Goal: Find contact information: Find contact information

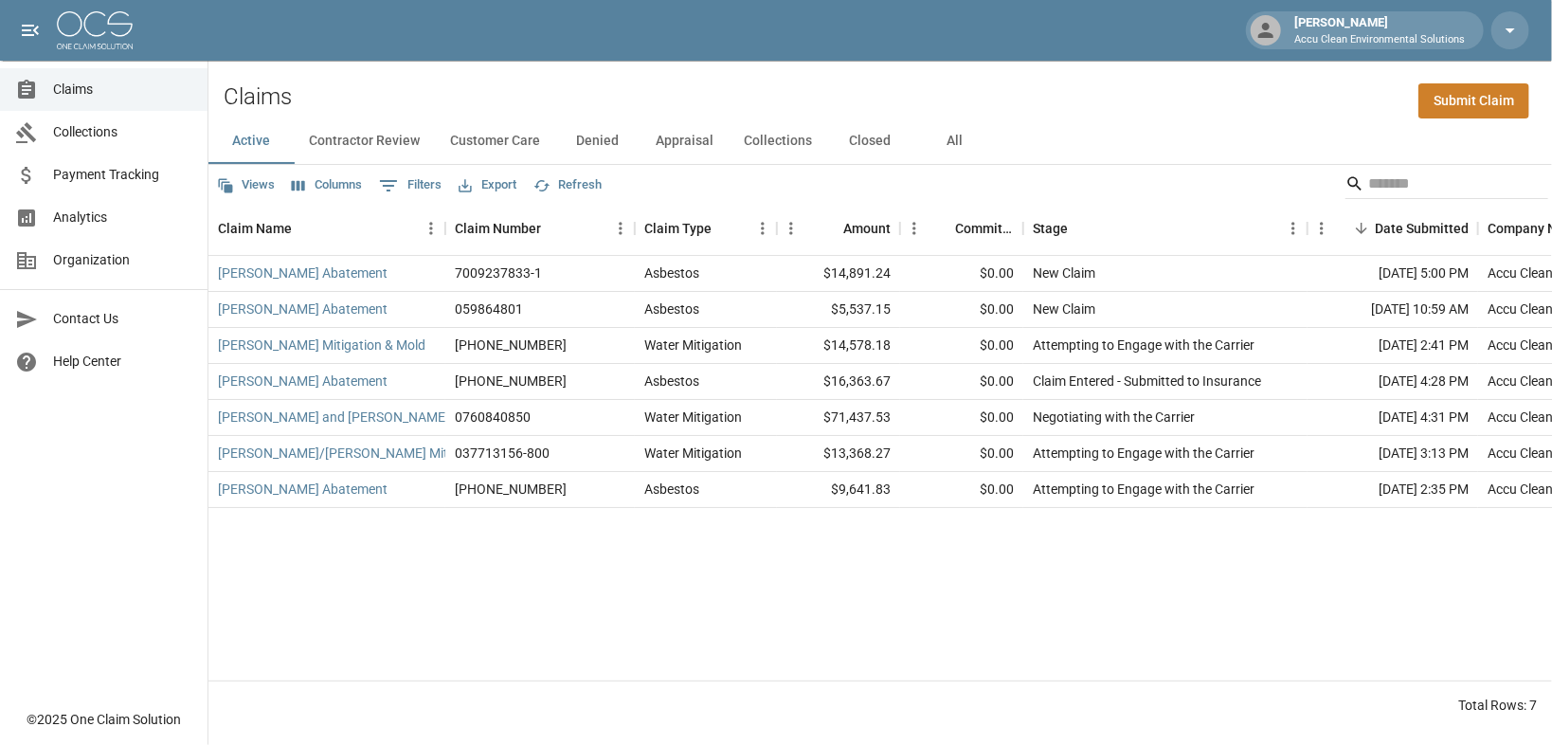
click at [104, 29] on img at bounding box center [95, 30] width 76 height 38
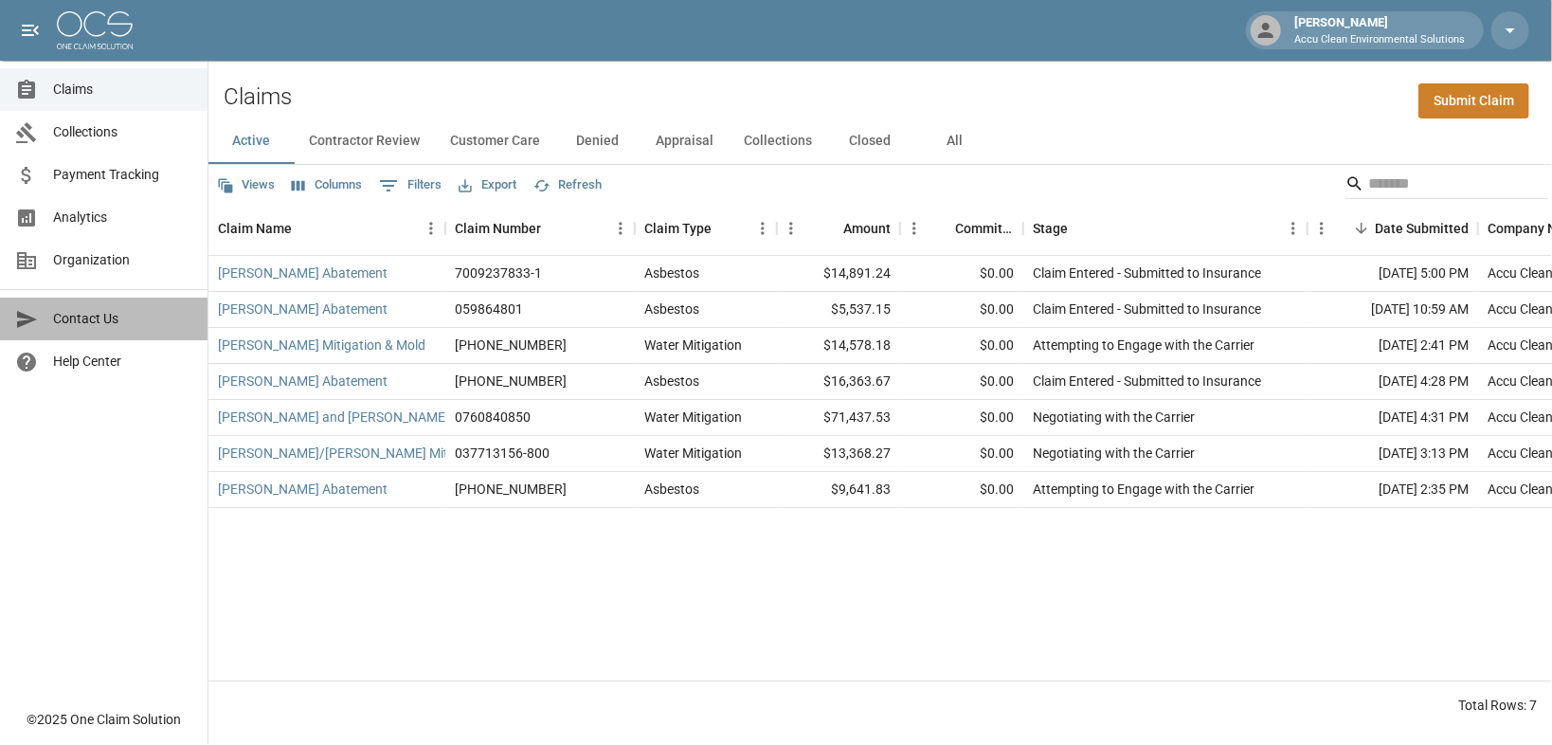
click at [94, 329] on span "Contact Us" at bounding box center [122, 319] width 139 height 20
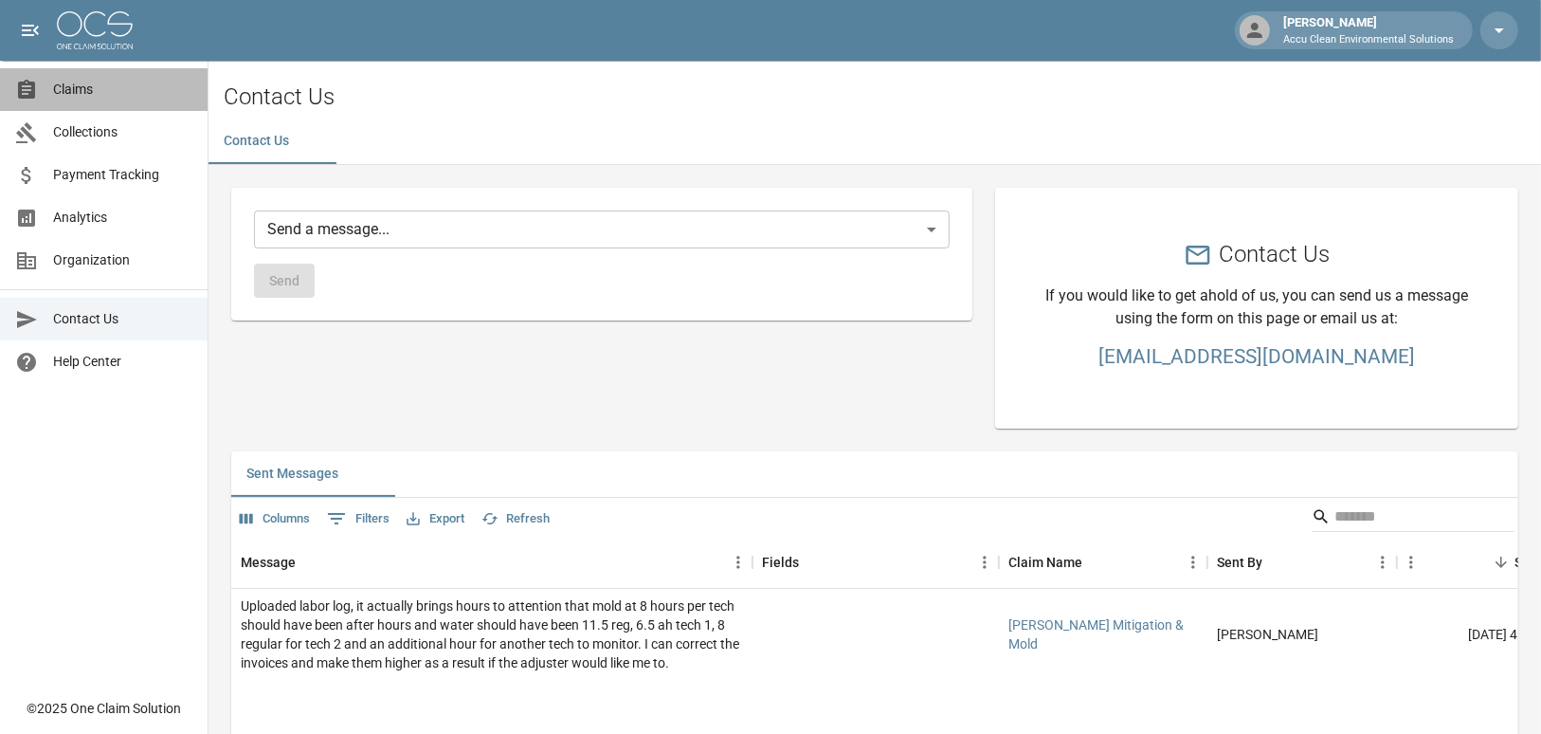
click at [79, 93] on span "Claims" at bounding box center [122, 90] width 139 height 20
